Goal: Use online tool/utility: Utilize a website feature to perform a specific function

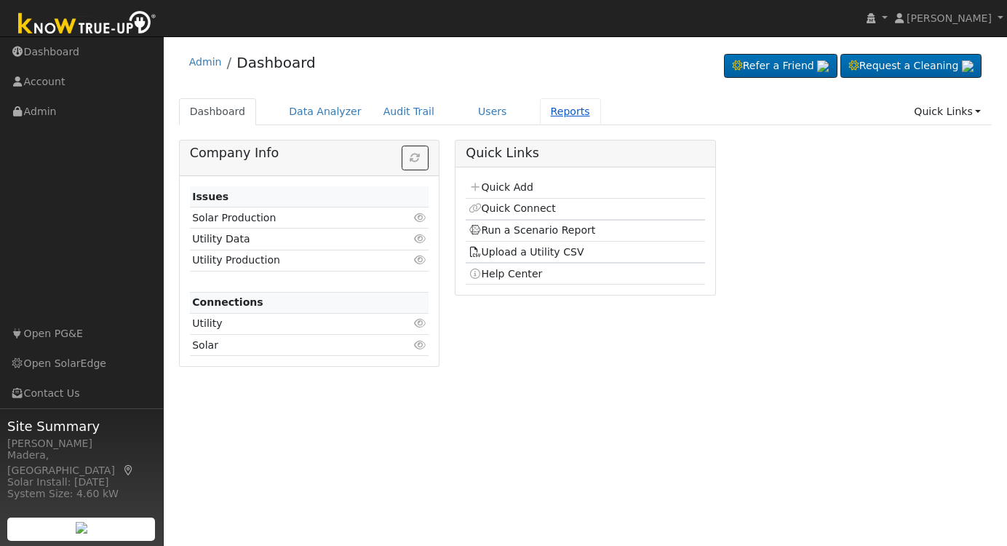
click at [544, 114] on link "Reports" at bounding box center [570, 111] width 61 height 27
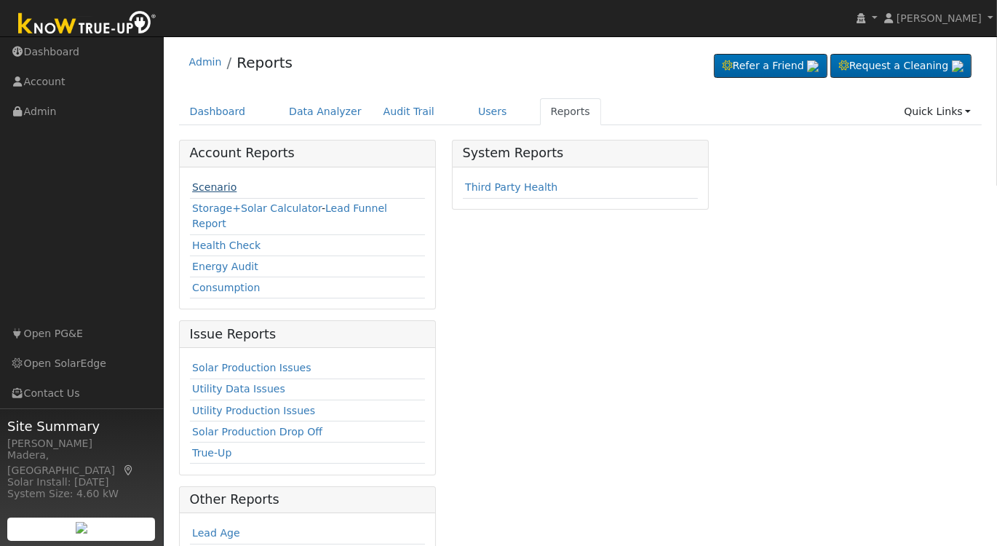
click at [210, 186] on link "Scenario" at bounding box center [214, 187] width 44 height 12
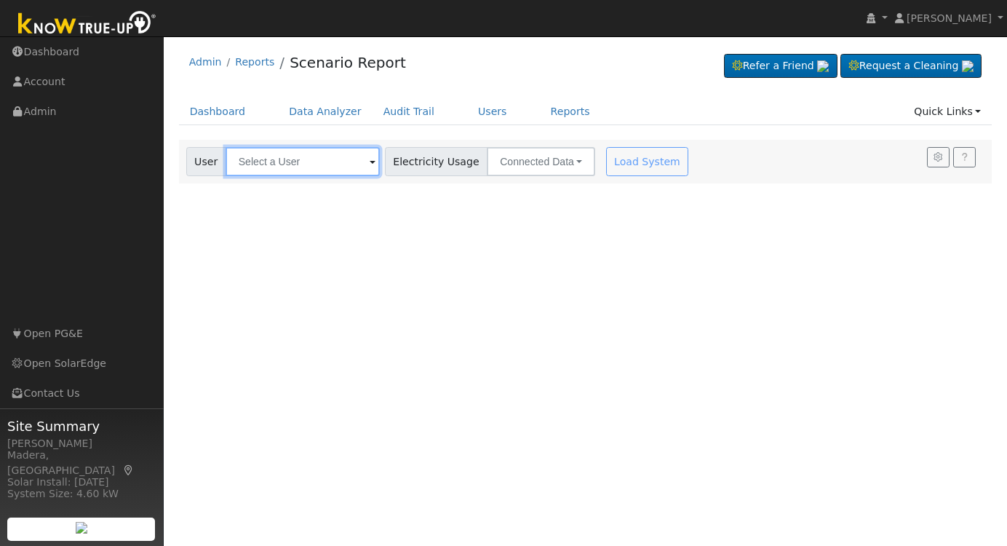
click at [319, 168] on input "text" at bounding box center [303, 161] width 154 height 29
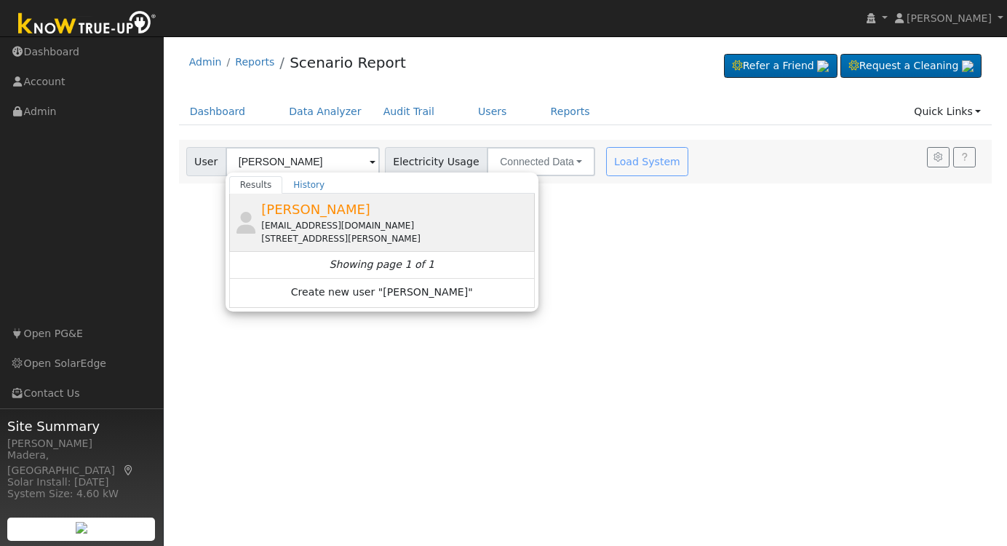
click at [352, 213] on div "[PERSON_NAME] [EMAIL_ADDRESS][DOMAIN_NAME] [STREET_ADDRESS][PERSON_NAME]" at bounding box center [396, 222] width 270 height 46
type input "[PERSON_NAME]"
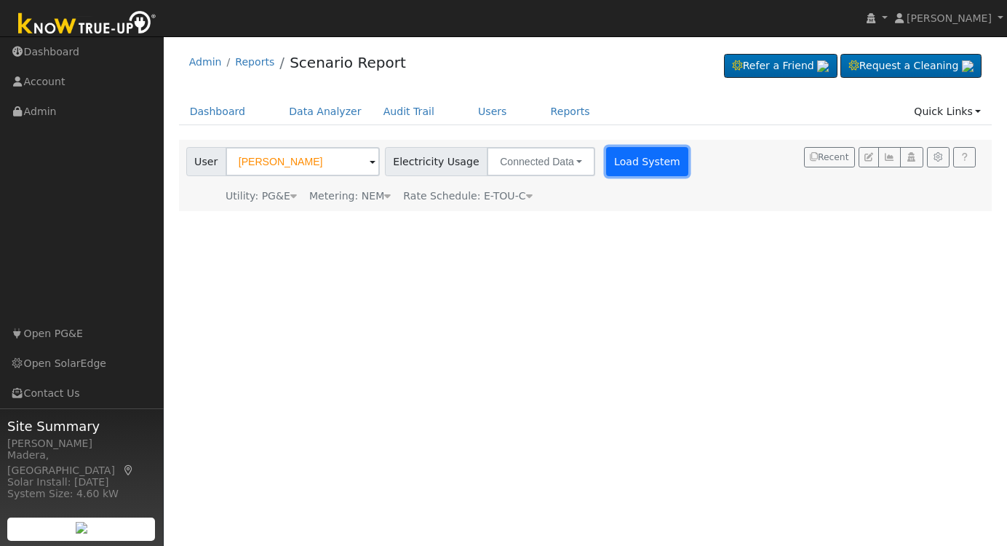
click at [621, 167] on button "Load System" at bounding box center [647, 161] width 83 height 29
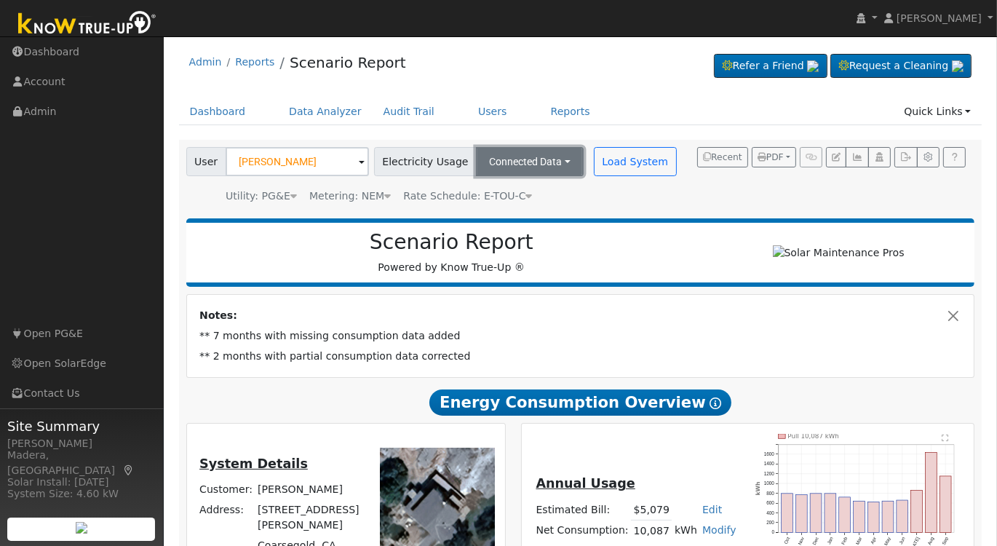
click at [534, 160] on button "Connected Data" at bounding box center [530, 161] width 108 height 29
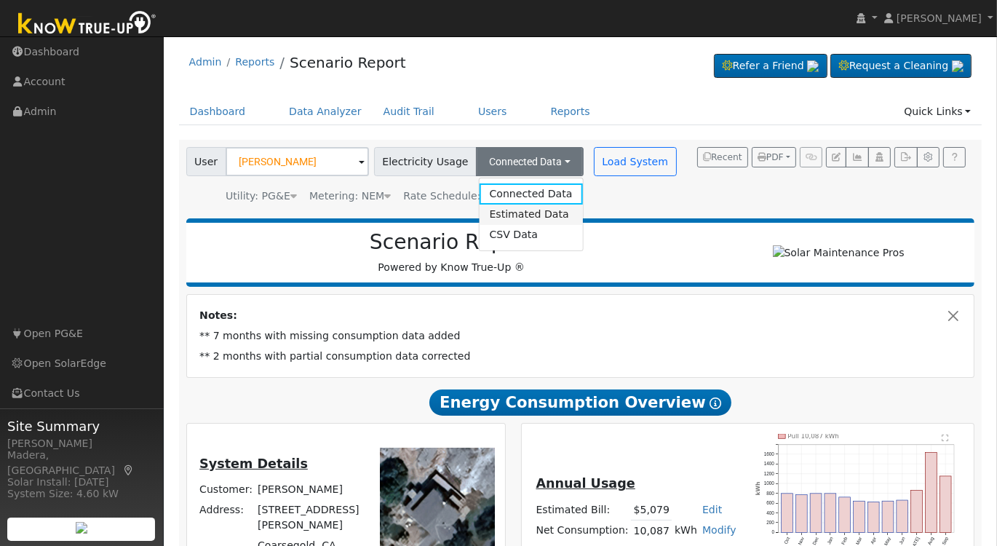
click at [504, 206] on link "Estimated Data" at bounding box center [530, 215] width 103 height 20
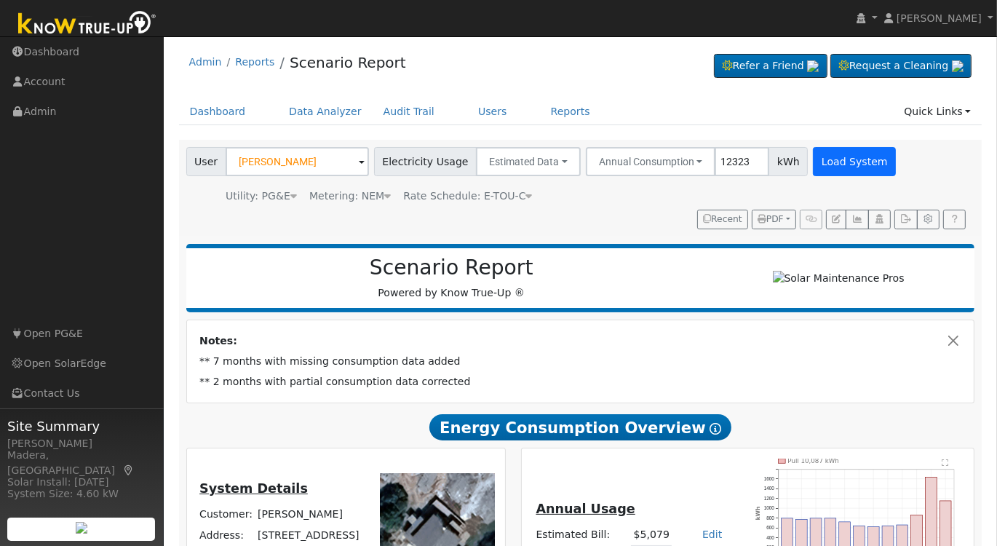
type input "12323"
click at [825, 154] on button "Load System" at bounding box center [854, 161] width 83 height 29
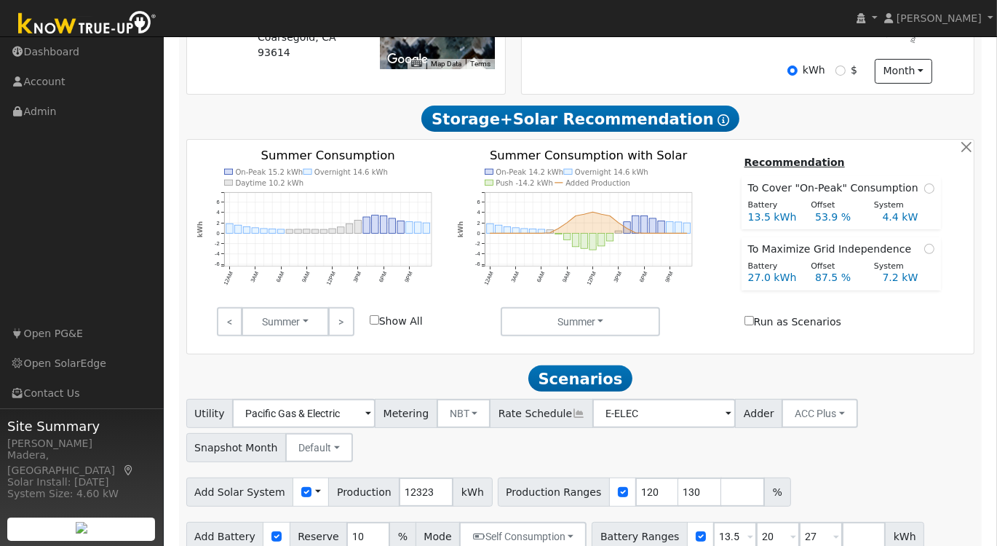
scroll to position [502, 0]
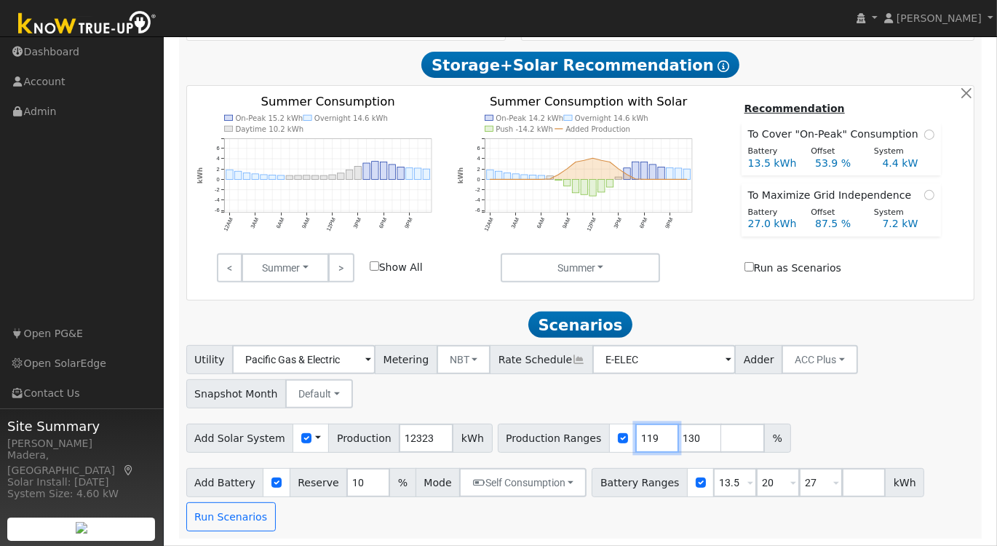
click at [638, 441] on input "119" at bounding box center [658, 438] width 44 height 29
click at [638, 441] on input "118" at bounding box center [658, 438] width 44 height 29
click at [638, 441] on input "117" at bounding box center [658, 438] width 44 height 29
click at [638, 441] on input "116" at bounding box center [658, 438] width 44 height 29
type input "117"
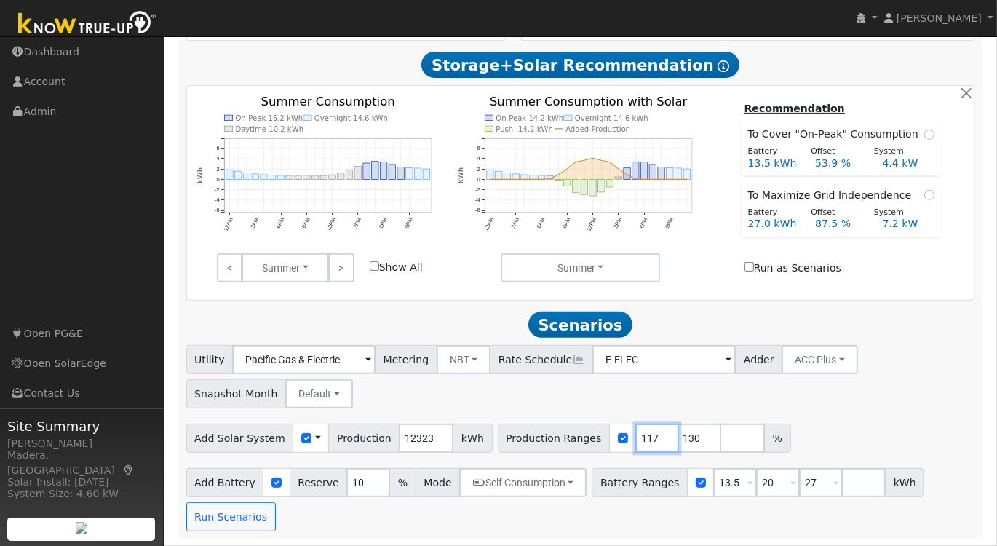
click at [636, 434] on input "117" at bounding box center [658, 438] width 44 height 29
drag, startPoint x: 671, startPoint y: 438, endPoint x: 611, endPoint y: 443, distance: 60.6
click at [611, 443] on div "Production Ranges 117 130 %" at bounding box center [644, 438] width 293 height 29
drag, startPoint x: 713, startPoint y: 480, endPoint x: 662, endPoint y: 487, distance: 52.2
click at [664, 487] on div "Battery Ranges 13.5 Overrides Reserve % Mode None None Self Consumption Peak Sa…" at bounding box center [758, 482] width 333 height 29
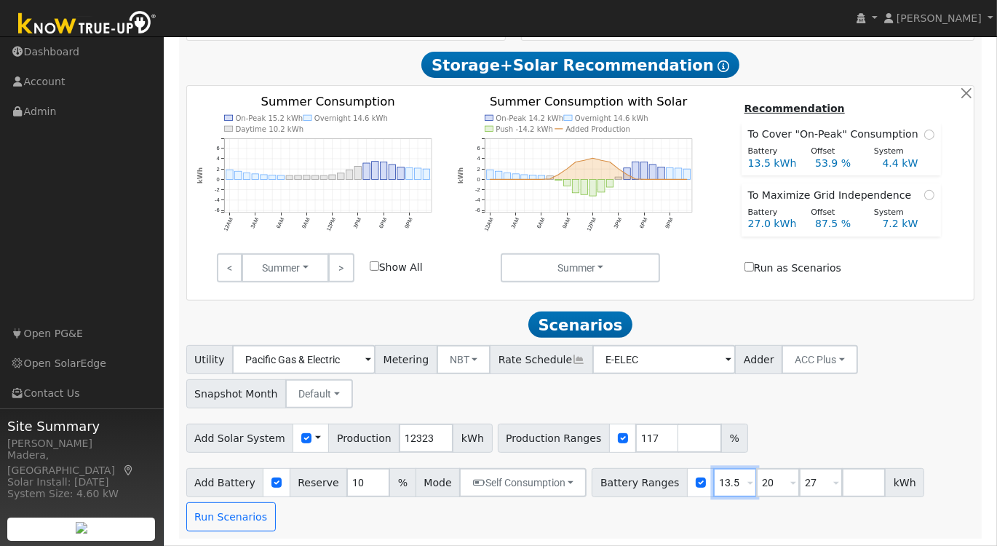
type input "20"
type input "27"
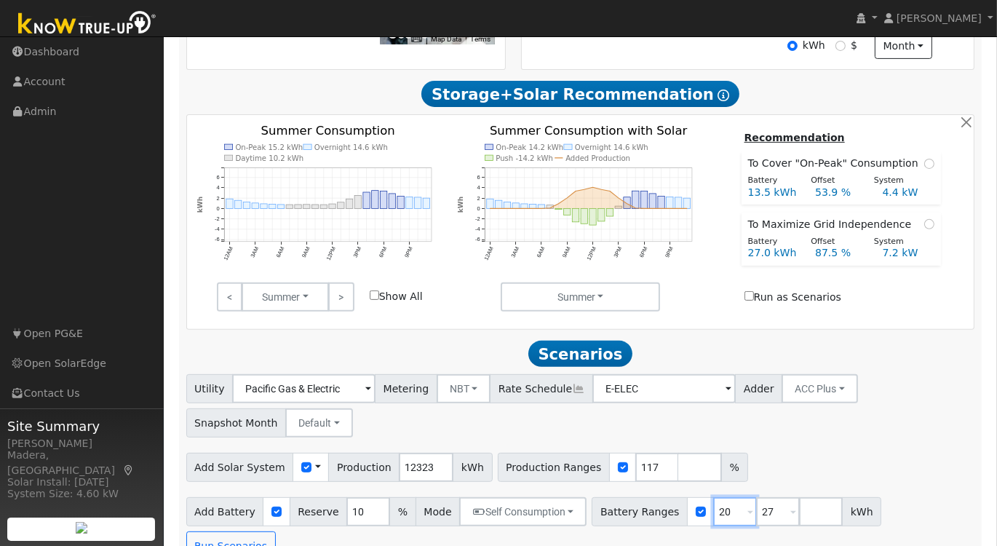
drag, startPoint x: 714, startPoint y: 516, endPoint x: 660, endPoint y: 523, distance: 55.0
click at [660, 523] on div "Battery Ranges 20 Overrides Reserve % Mode None None Self Consumption Peak Savi…" at bounding box center [737, 511] width 290 height 29
type input "27"
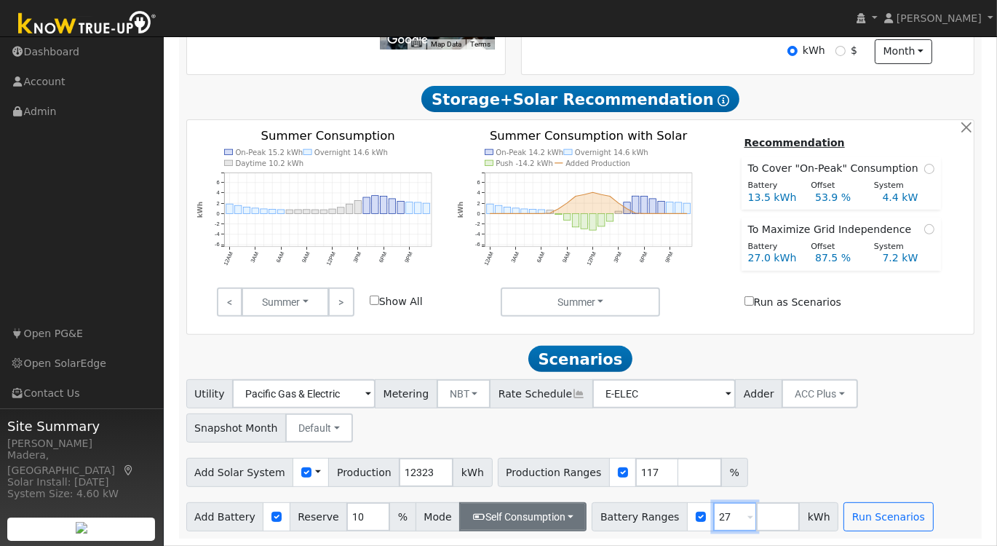
type input "27"
click at [528, 515] on button "Self Consumption" at bounding box center [522, 516] width 127 height 29
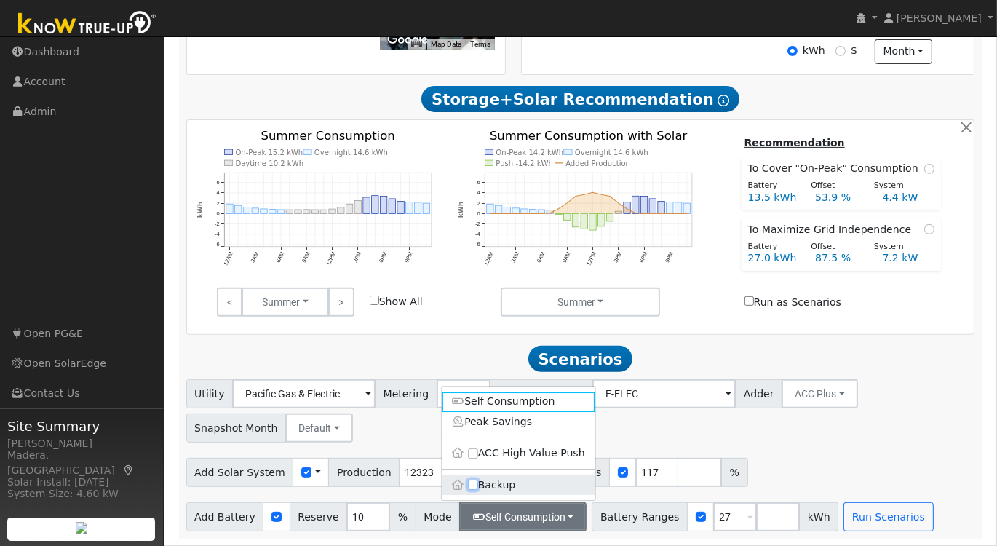
click at [470, 484] on input "Backup" at bounding box center [473, 485] width 10 height 10
checkbox input "true"
type input "20"
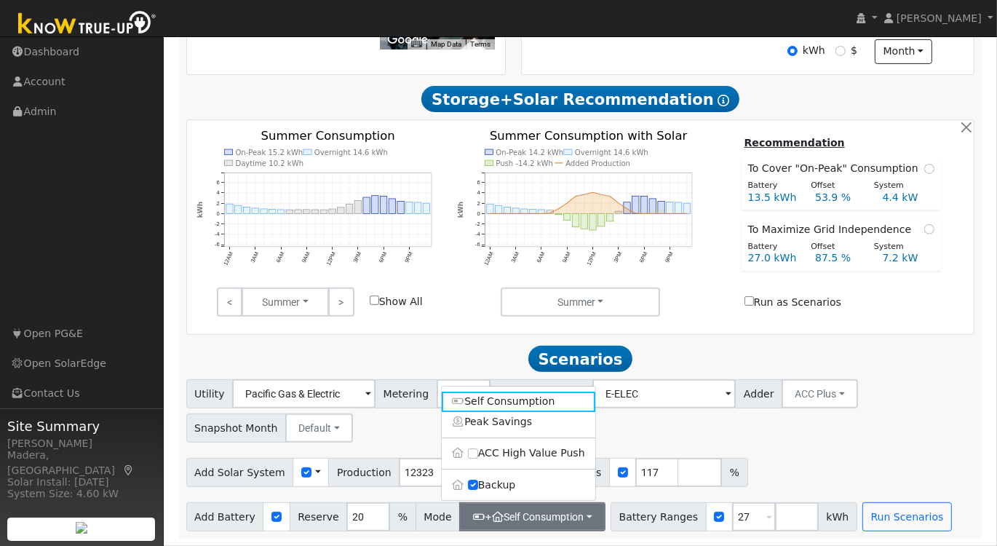
click at [784, 448] on div "Utility Pacific Gas & Electric Metering NBT NEM NBT Rate Schedule E-ELEC Adder …" at bounding box center [580, 455] width 804 height 152
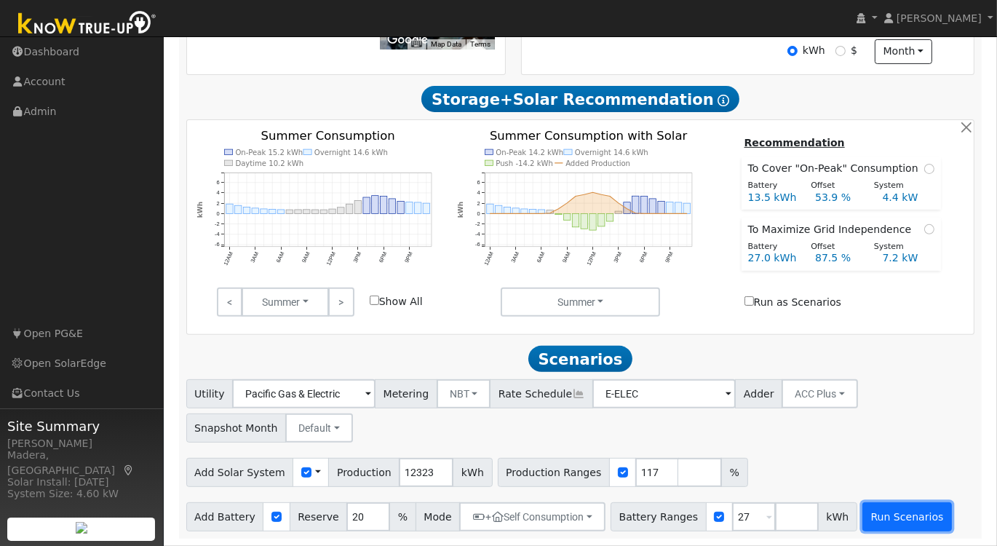
click at [863, 522] on button "Run Scenarios" at bounding box center [908, 516] width 90 height 29
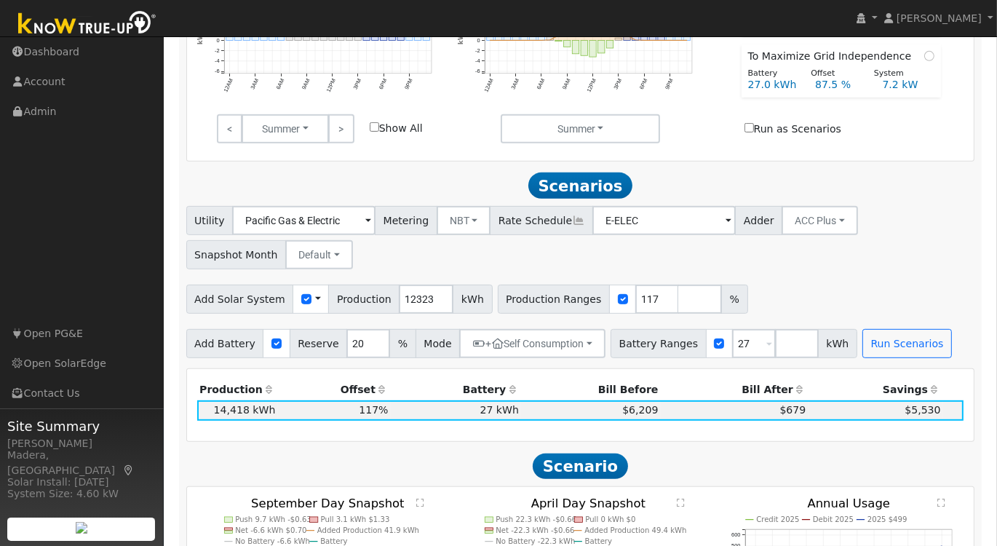
scroll to position [728, 0]
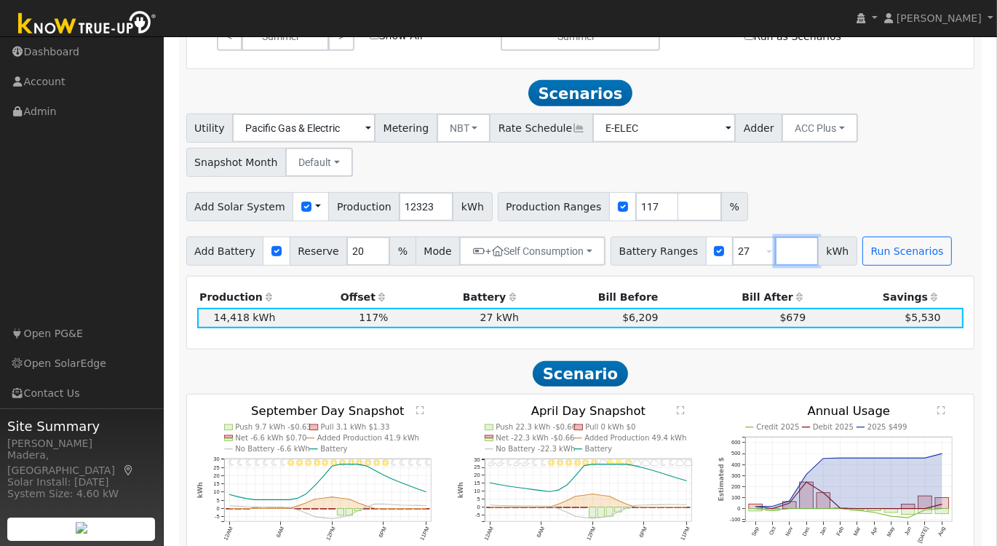
drag, startPoint x: 757, startPoint y: 258, endPoint x: 763, endPoint y: 270, distance: 13.0
click at [775, 261] on input "number" at bounding box center [797, 251] width 44 height 29
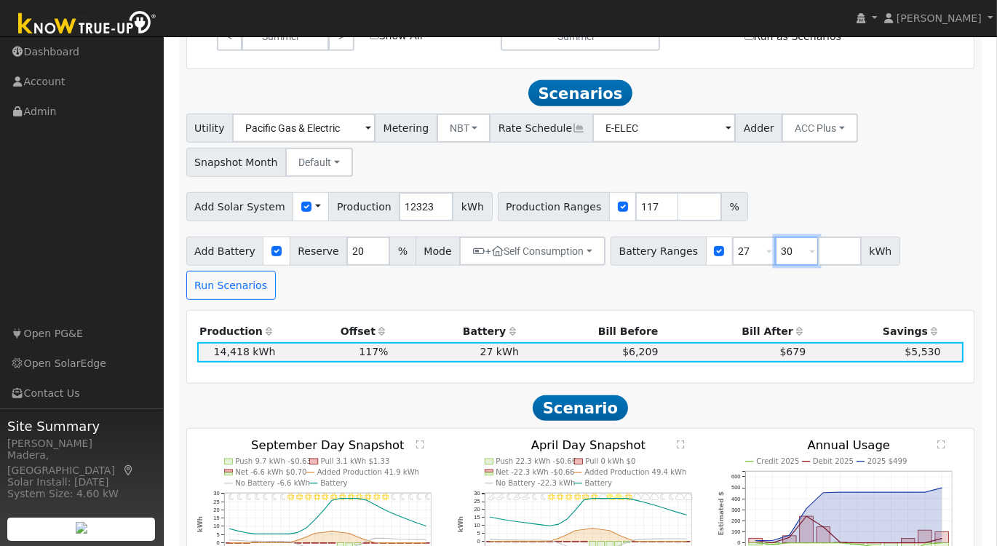
type input "30"
click at [866, 189] on div "Utility Pacific Gas & Electric Metering NBT NEM NBT Rate Schedule E-ELEC Adder …" at bounding box center [580, 207] width 804 height 186
click at [276, 271] on button "Run Scenarios" at bounding box center [231, 285] width 90 height 29
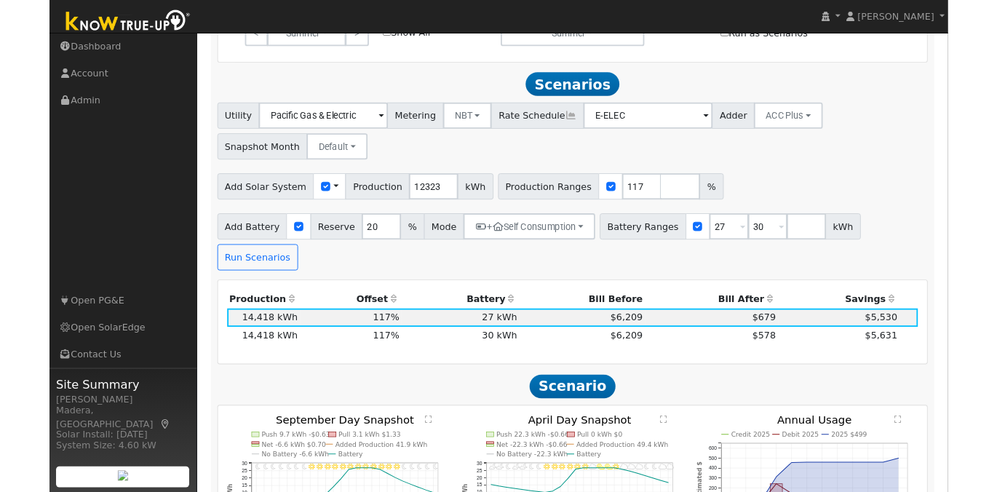
scroll to position [768, 0]
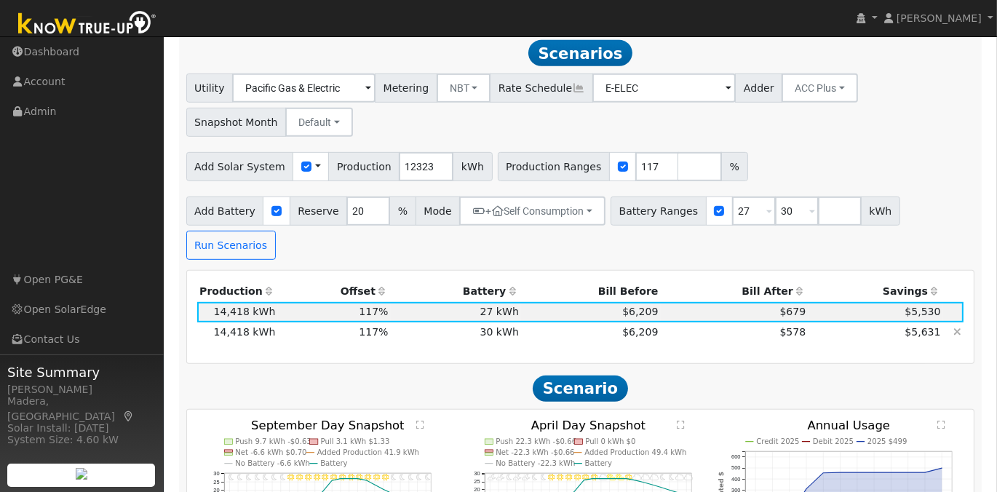
click at [666, 322] on td "$578" at bounding box center [735, 332] width 148 height 20
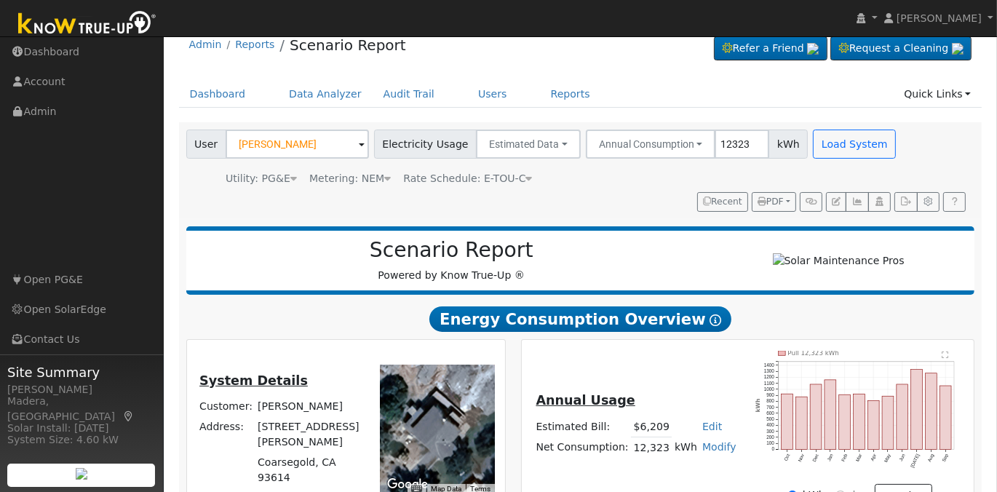
scroll to position [0, 0]
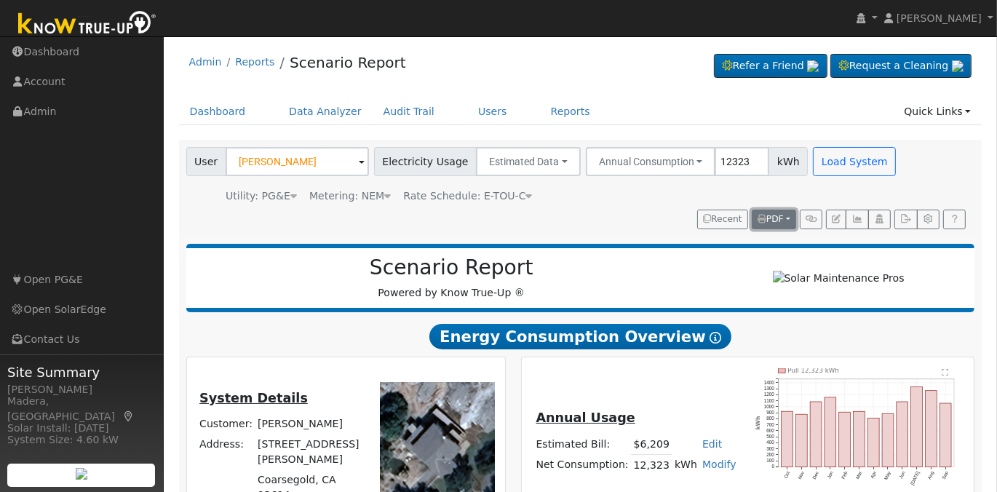
click at [776, 220] on span "PDF" at bounding box center [771, 219] width 26 height 10
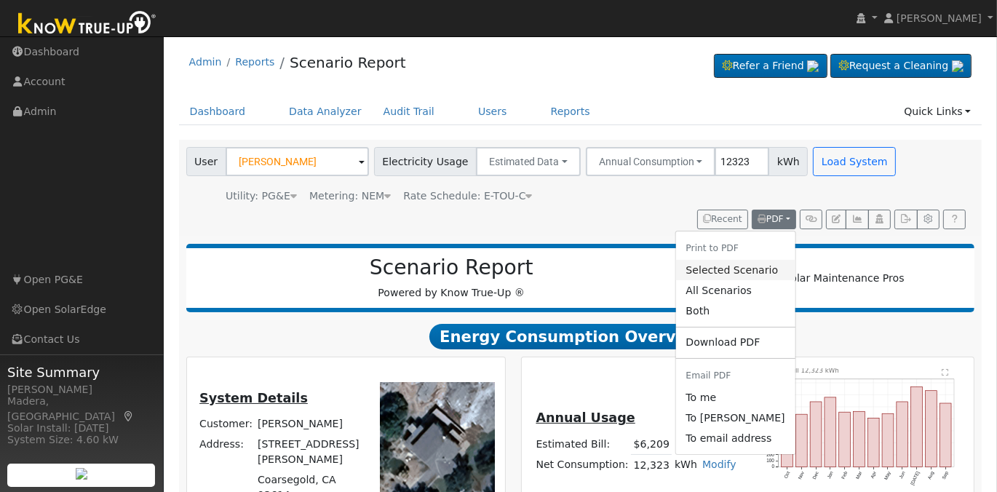
click at [740, 273] on link "Selected Scenario" at bounding box center [735, 270] width 119 height 20
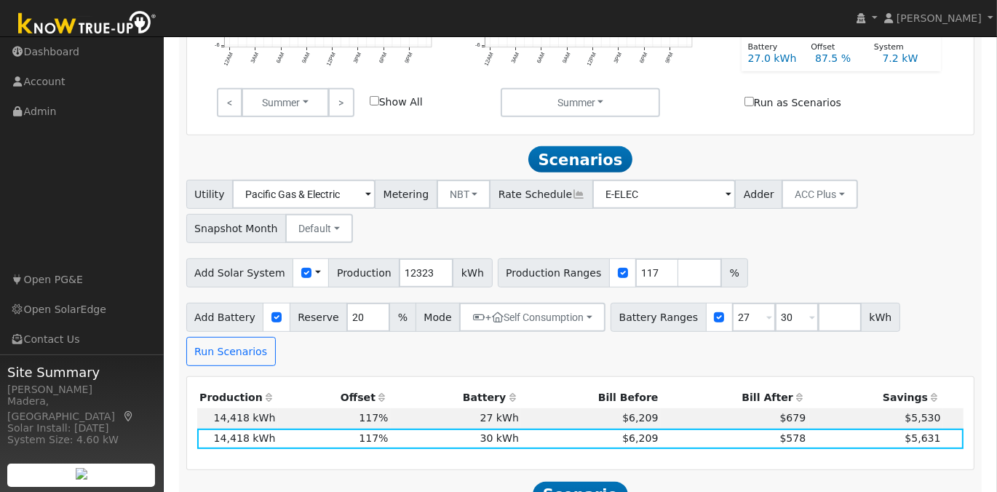
scroll to position [728, 0]
